Goal: Navigation & Orientation: Find specific page/section

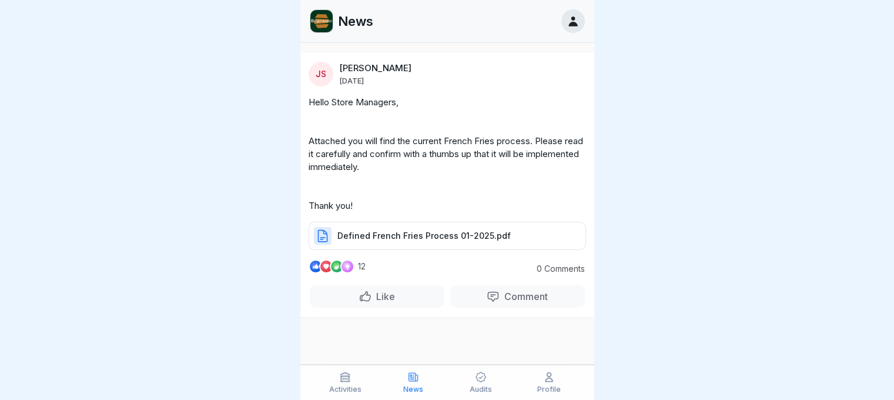
click at [397, 380] on div "News" at bounding box center [413, 382] width 62 height 22
click at [433, 243] on div "Defined French Fries Process 01-2025.pdf" at bounding box center [448, 236] width 278 height 28
click at [525, 379] on div "Profile" at bounding box center [549, 382] width 62 height 22
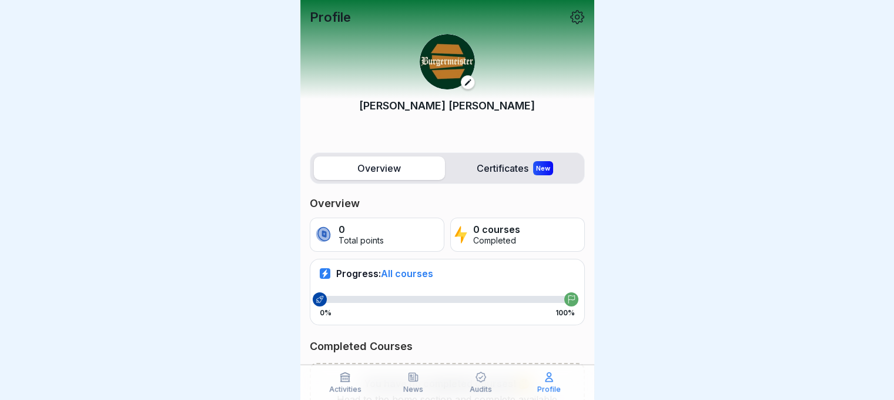
click at [500, 159] on label "Certificates New" at bounding box center [515, 168] width 131 height 24
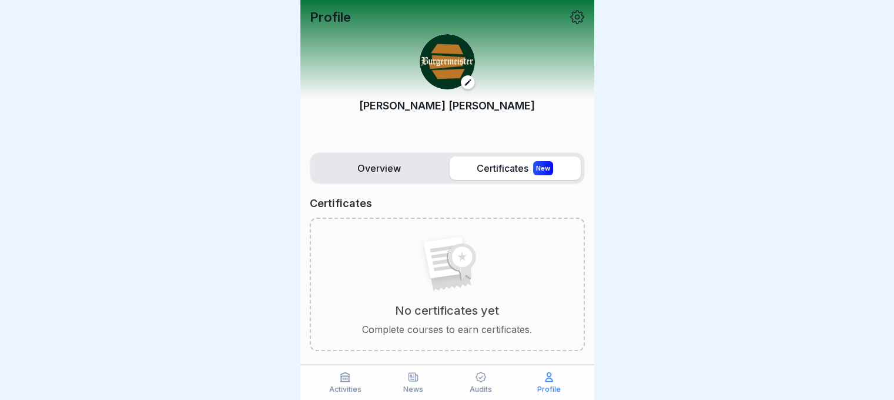
click at [348, 159] on label "Overview" at bounding box center [379, 168] width 131 height 24
